Goal: Communication & Community: Answer question/provide support

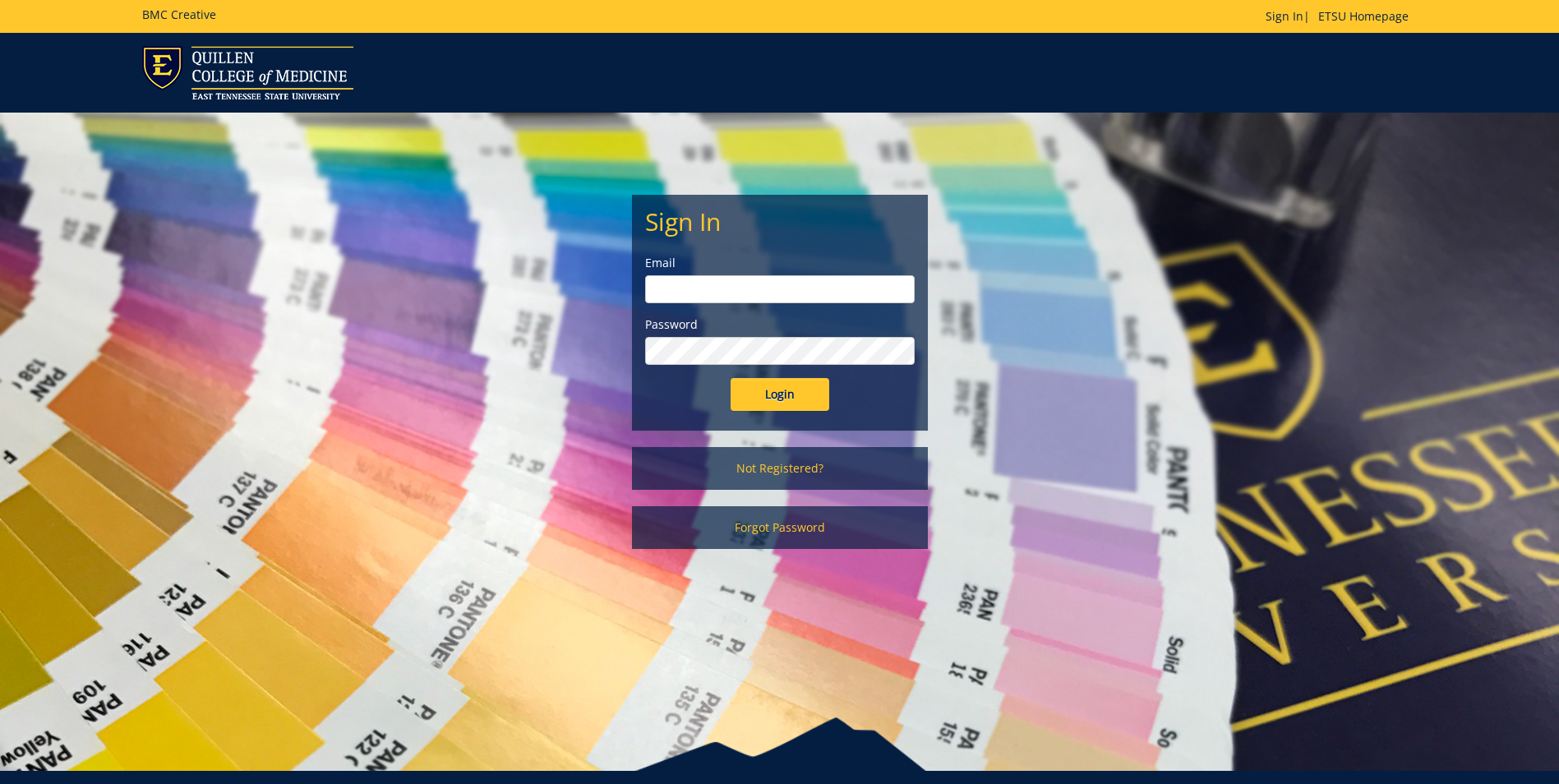
click at [672, 292] on input "email" at bounding box center [780, 289] width 269 height 28
type input "[EMAIL_ADDRESS][DOMAIN_NAME]"
click at [731, 378] on input "Login" at bounding box center [780, 394] width 98 height 33
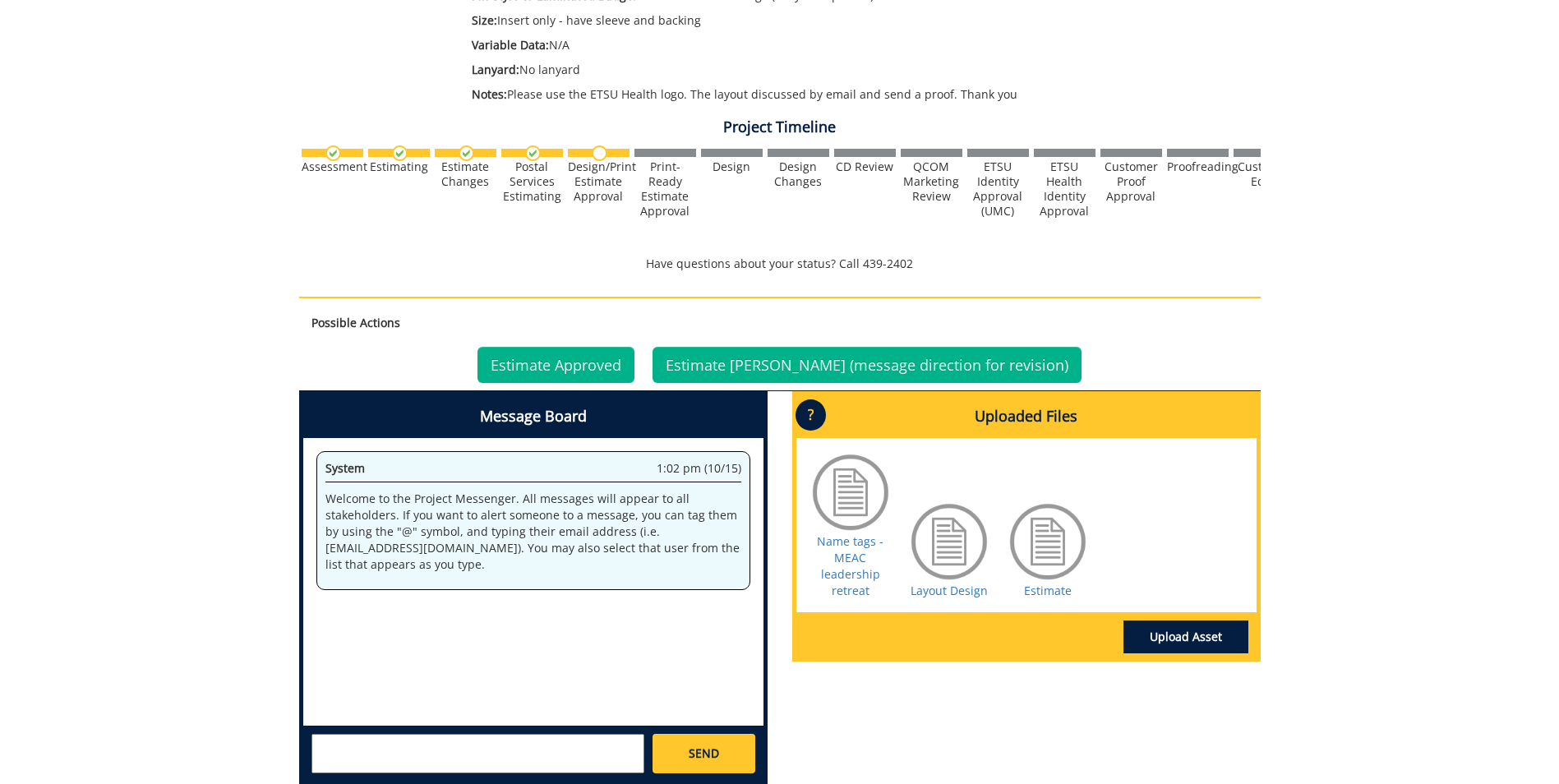
scroll to position [476, 0]
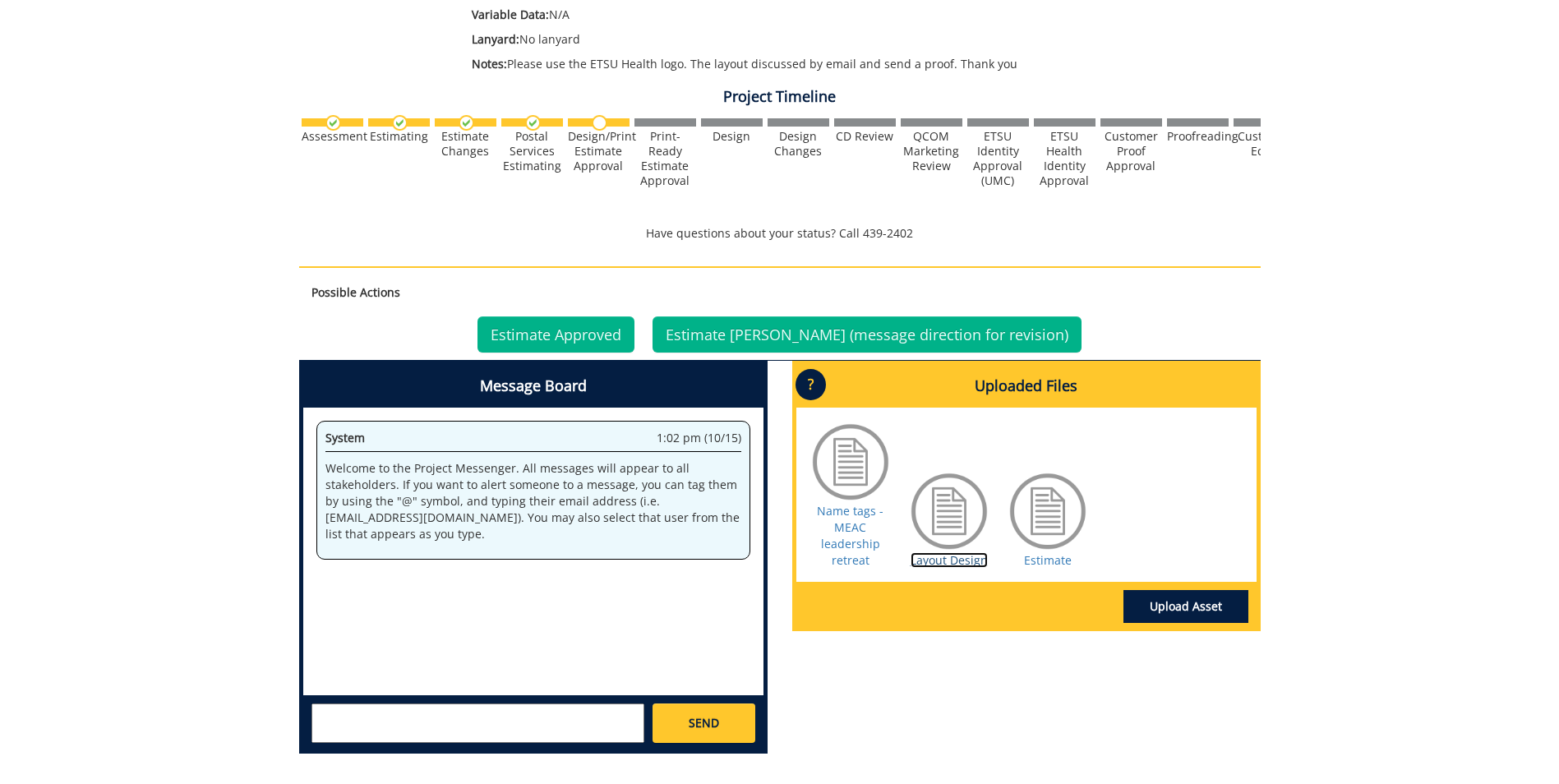
click at [943, 557] on link "Layout Design" at bounding box center [949, 560] width 78 height 16
click at [839, 524] on link "Name tags - MEAC leadership retreat" at bounding box center [850, 535] width 66 height 65
click at [330, 714] on textarea at bounding box center [478, 723] width 333 height 40
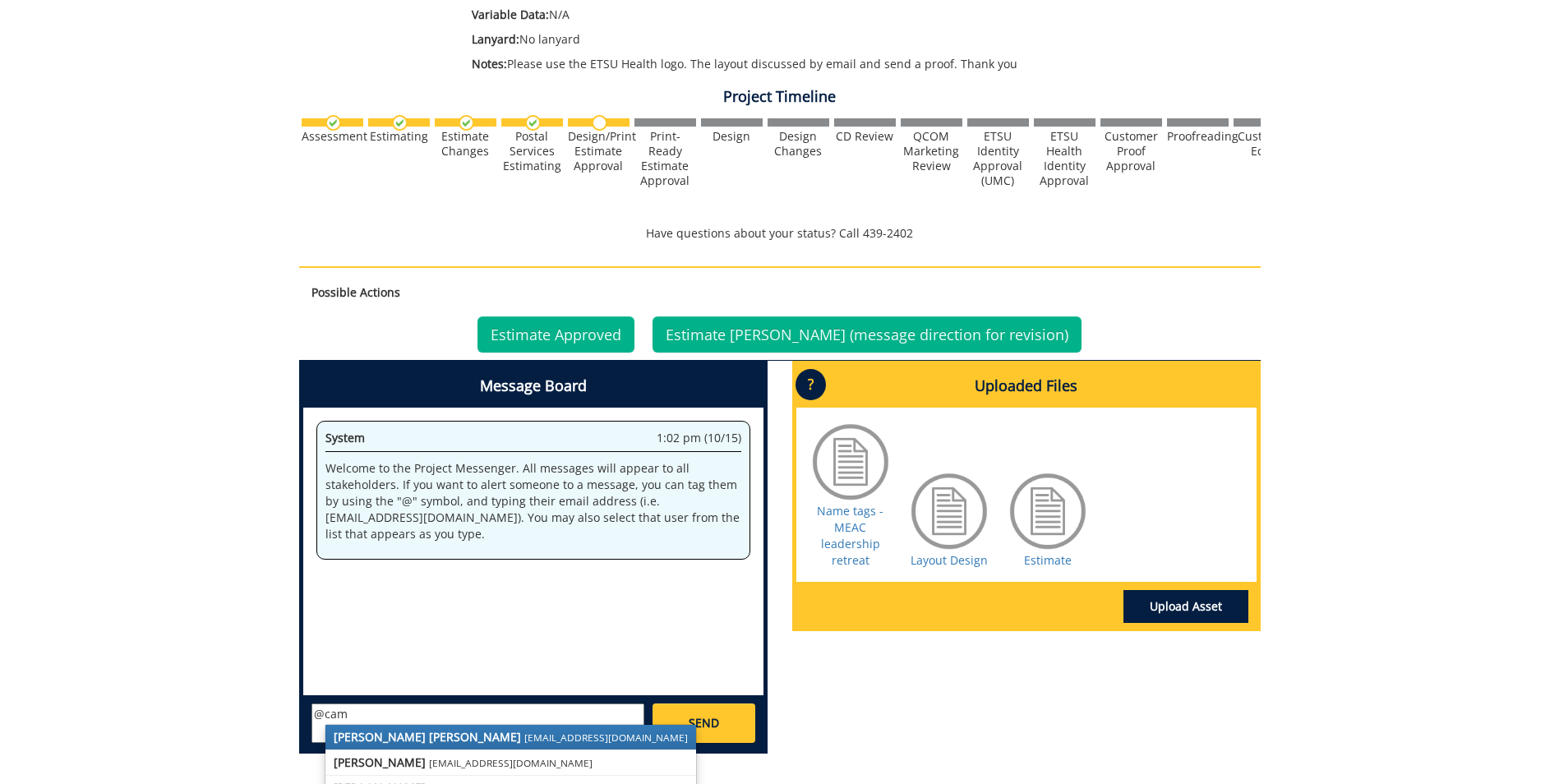
click at [425, 737] on strong "[PERSON_NAME] [PERSON_NAME]" at bounding box center [427, 737] width 187 height 16
type textarea "@"
click at [429, 737] on small "[EMAIL_ADDRESS][DOMAIN_NAME]" at bounding box center [511, 737] width 164 height 13
click at [525, 730] on link "[PERSON_NAME] [EMAIL_ADDRESS][DOMAIN_NAME]" at bounding box center [579, 737] width 275 height 25
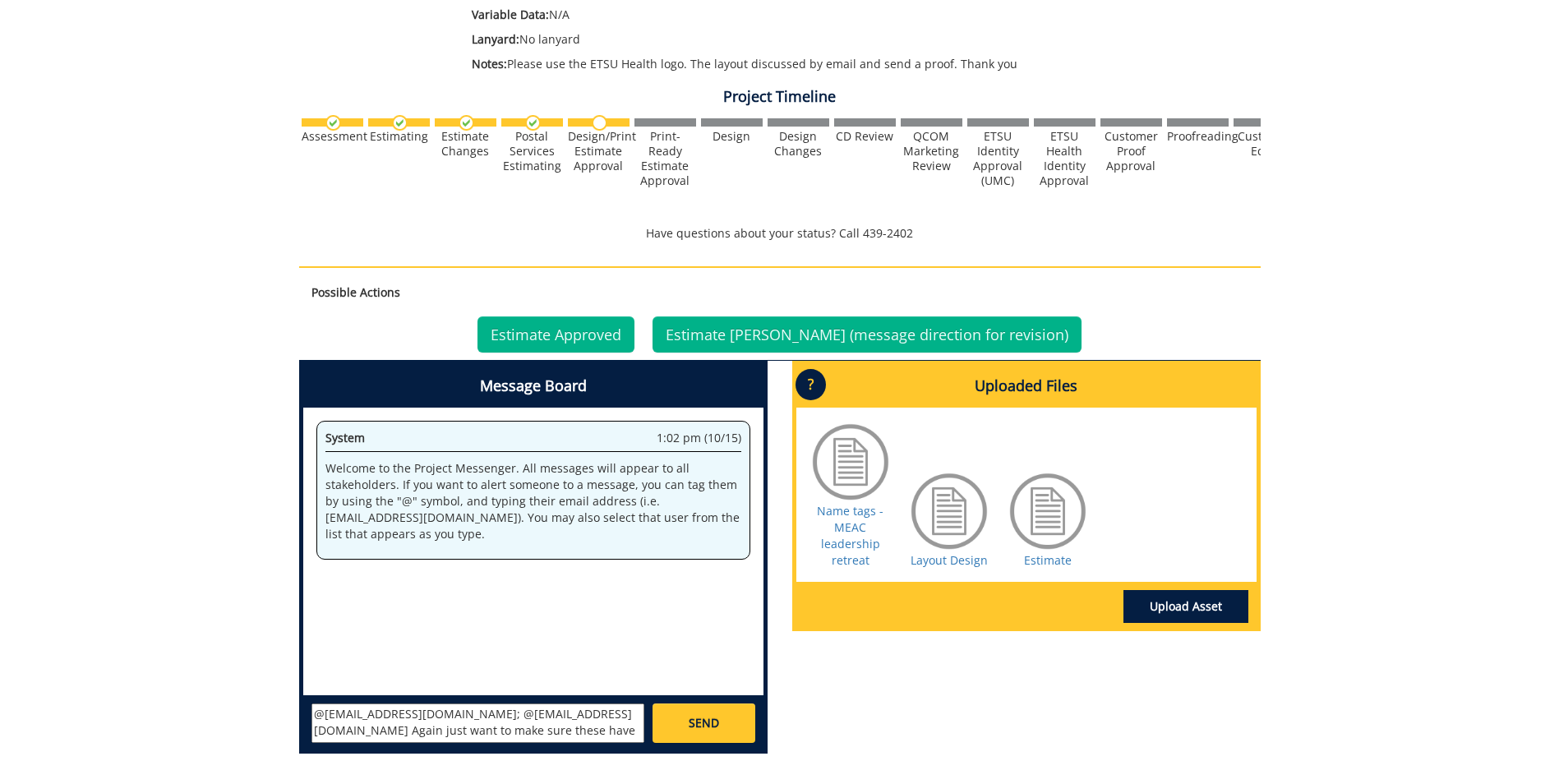
type textarea "@[EMAIL_ADDRESS][DOMAIN_NAME]; @[EMAIL_ADDRESS][DOMAIN_NAME] Again just want to…"
click at [700, 720] on span "SEND" at bounding box center [703, 723] width 30 height 16
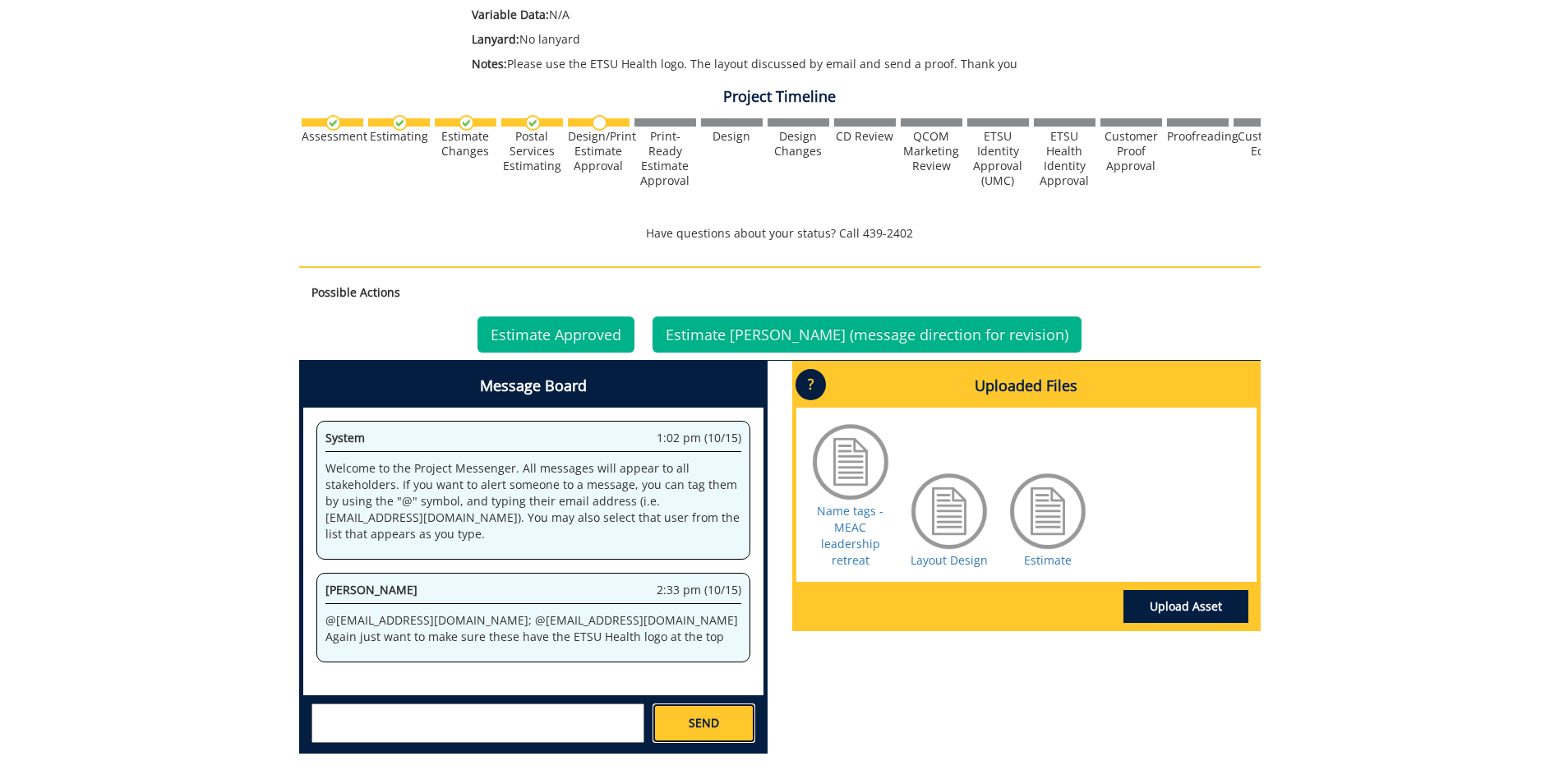
scroll to position [185, 0]
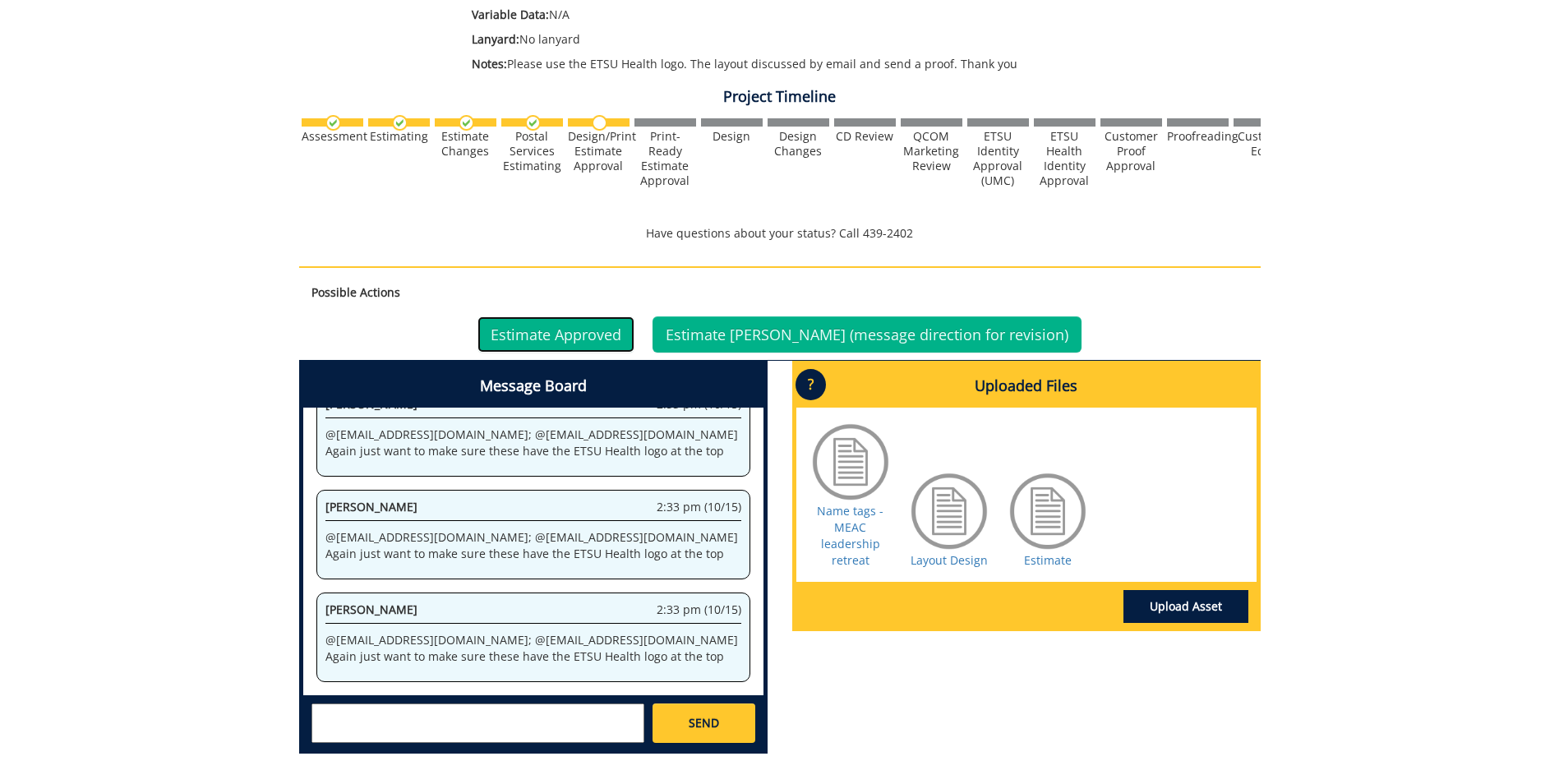
click at [609, 326] on link "Estimate Approved" at bounding box center [556, 335] width 157 height 36
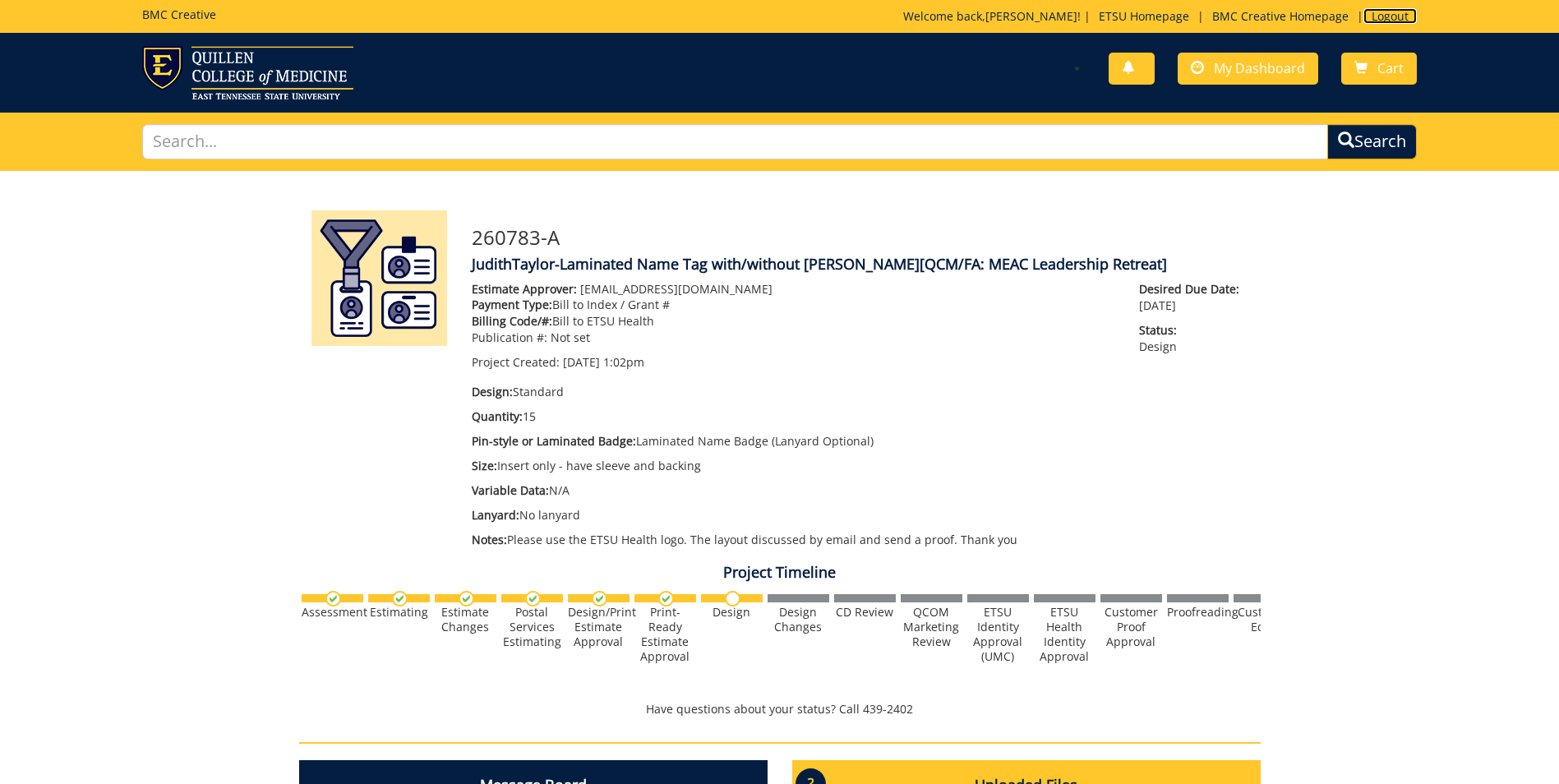
click at [1383, 14] on link "Logout" at bounding box center [1390, 16] width 53 height 16
